Goal: Information Seeking & Learning: Learn about a topic

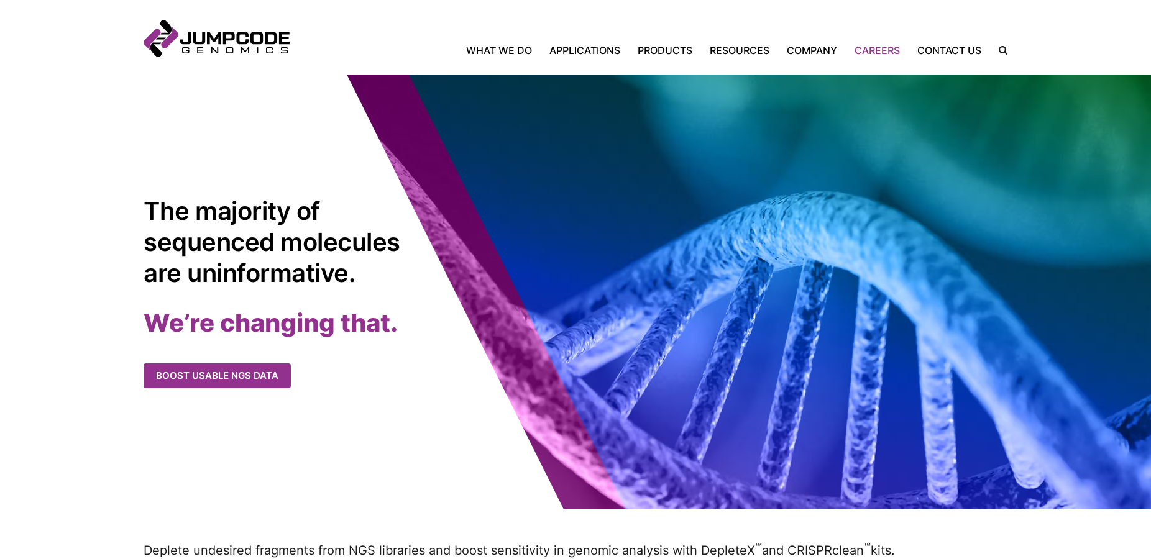
click at [873, 52] on link "Careers" at bounding box center [877, 50] width 63 height 15
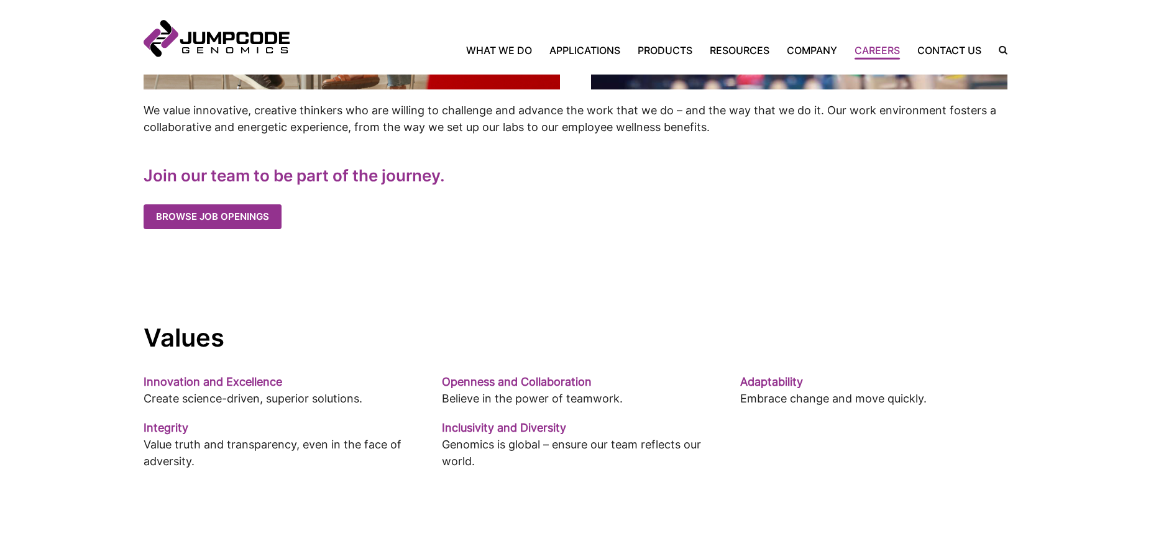
scroll to position [697, 0]
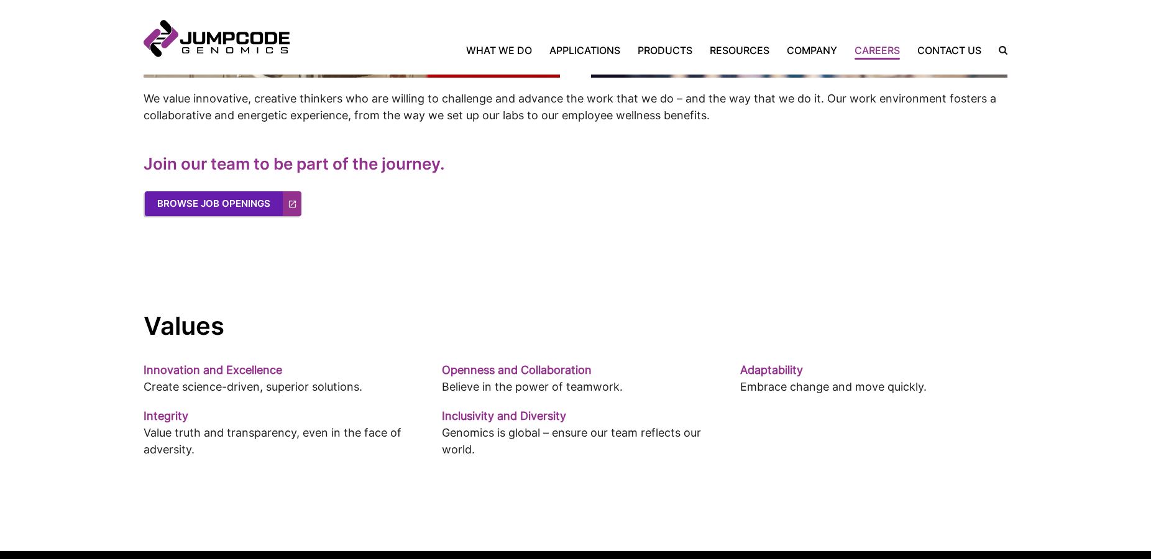
click at [198, 204] on link "Browse Job Openings" at bounding box center [223, 203] width 157 height 25
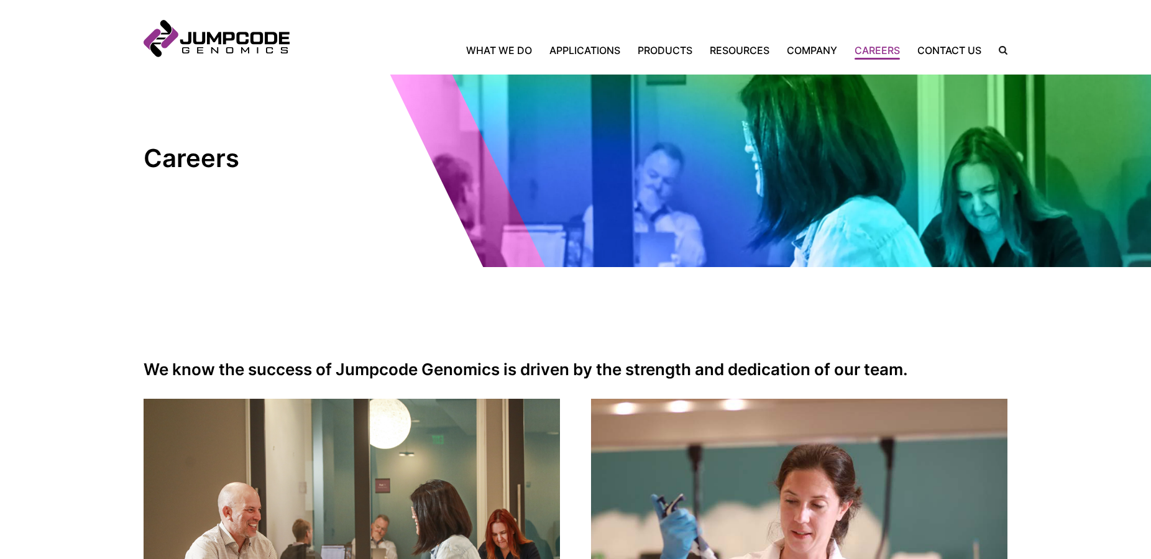
scroll to position [0, 0]
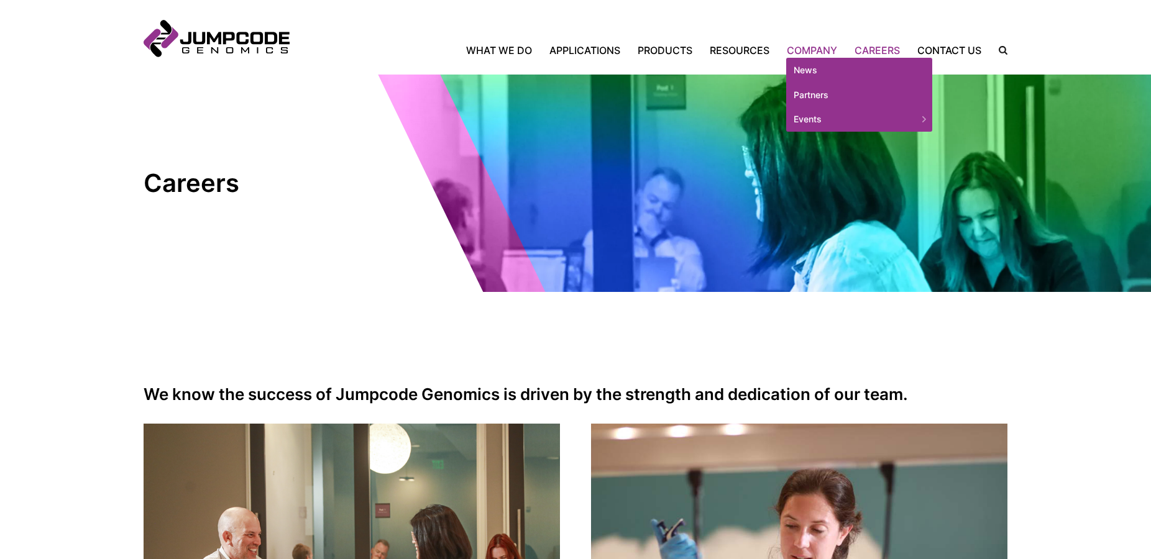
click at [819, 44] on link "Company" at bounding box center [812, 50] width 68 height 15
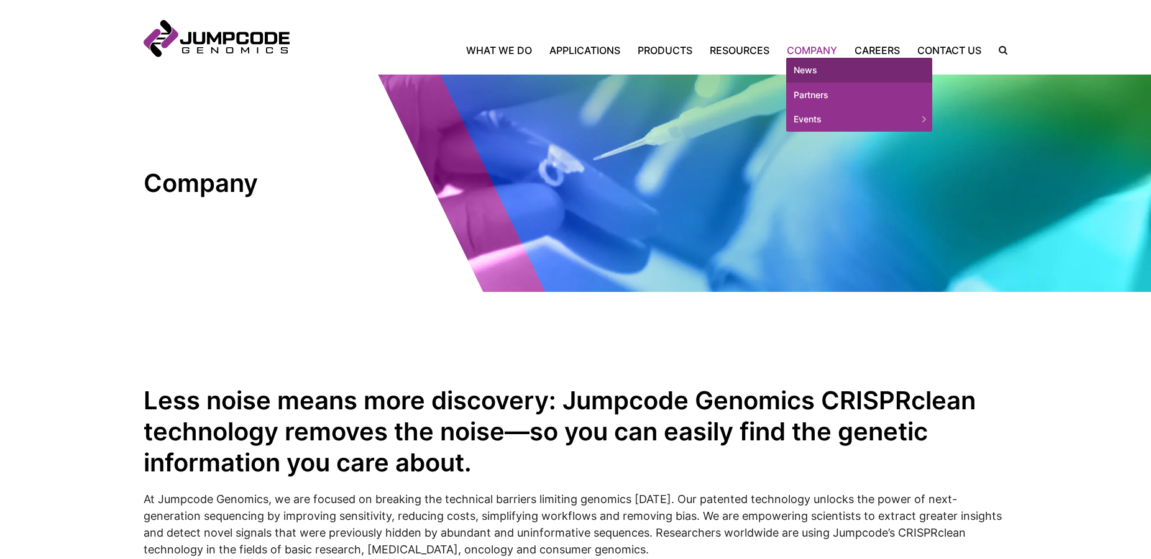
click at [810, 65] on link "News" at bounding box center [859, 70] width 146 height 25
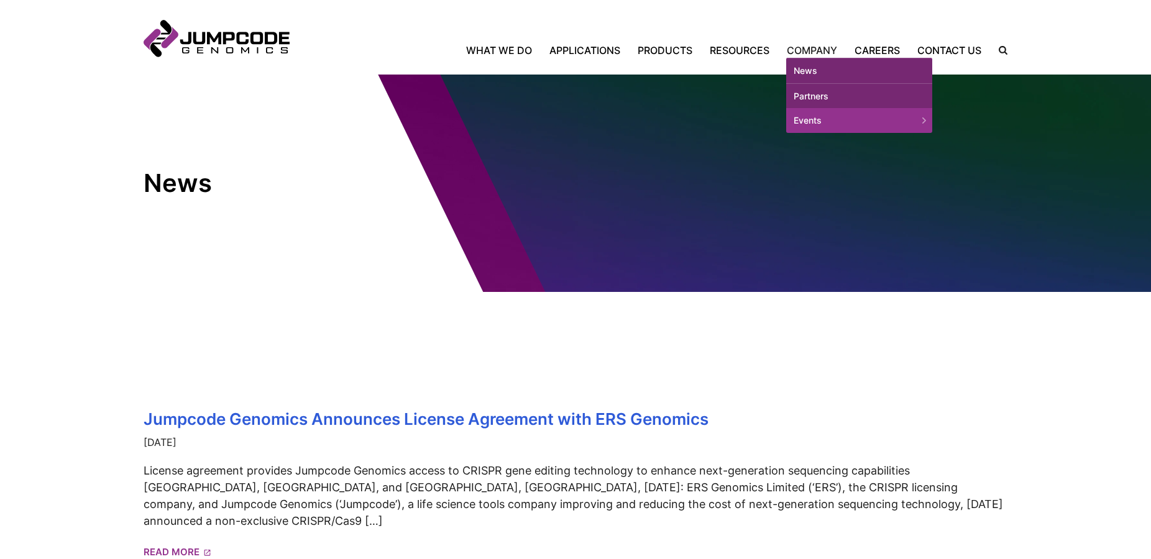
click at [820, 93] on link "Partners" at bounding box center [859, 96] width 146 height 25
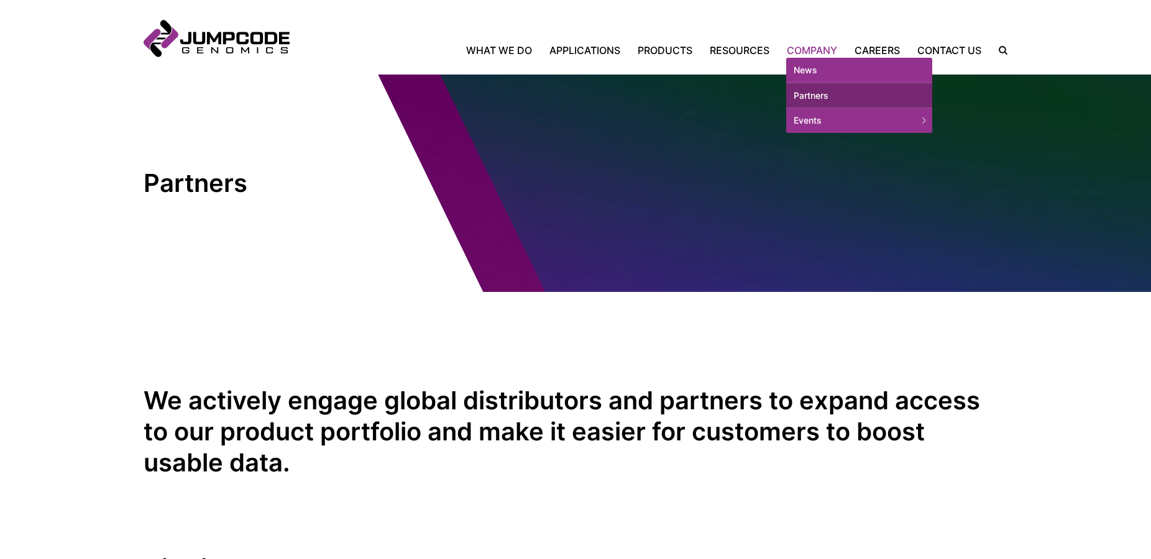
click at [815, 45] on link "Company" at bounding box center [812, 50] width 68 height 15
